Goal: Task Accomplishment & Management: Manage account settings

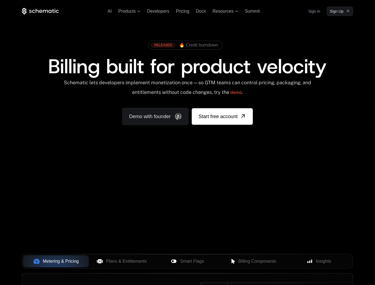
click at [311, 9] on link "Sign in" at bounding box center [315, 11] width 12 height 9
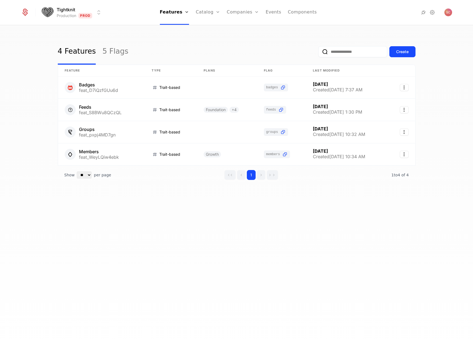
click at [109, 13] on nav "Features Features Flags Catalog Plans Add Ons Credits Configuration Companies C…" at bounding box center [239, 12] width 264 height 25
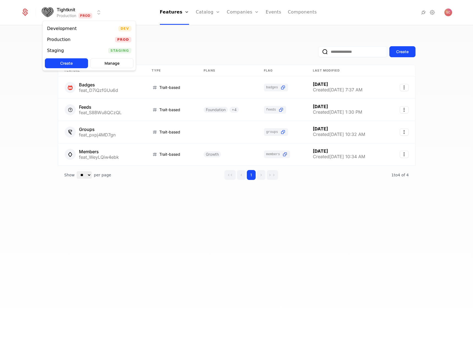
click at [100, 13] on html "Tightknit Production Prod Features Features Flags Catalog Plans Add Ons Credits…" at bounding box center [236, 178] width 473 height 356
click at [92, 29] on div "Development Dev" at bounding box center [89, 28] width 93 height 11
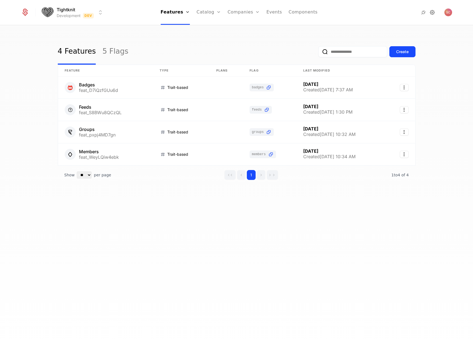
click at [433, 13] on icon at bounding box center [432, 12] width 7 height 7
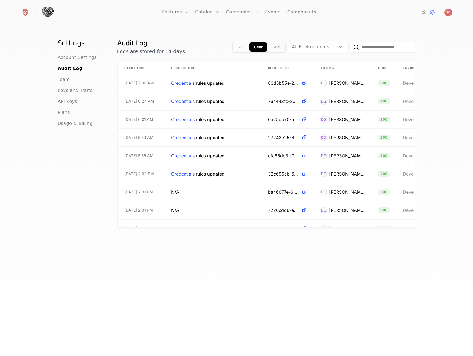
click at [274, 48] on button "API" at bounding box center [277, 46] width 15 height 9
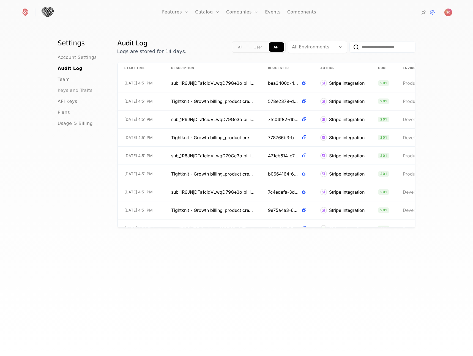
click at [72, 89] on span "Keys and Traits" at bounding box center [75, 90] width 35 height 7
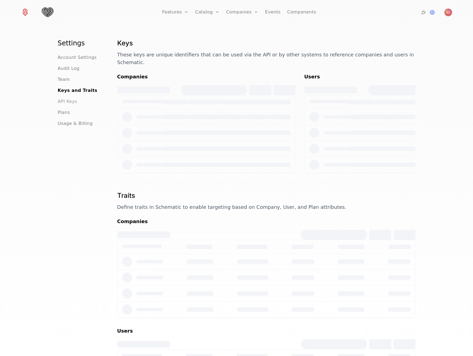
click at [67, 99] on span "API Keys" at bounding box center [68, 101] width 20 height 7
